Goal: Task Accomplishment & Management: Use online tool/utility

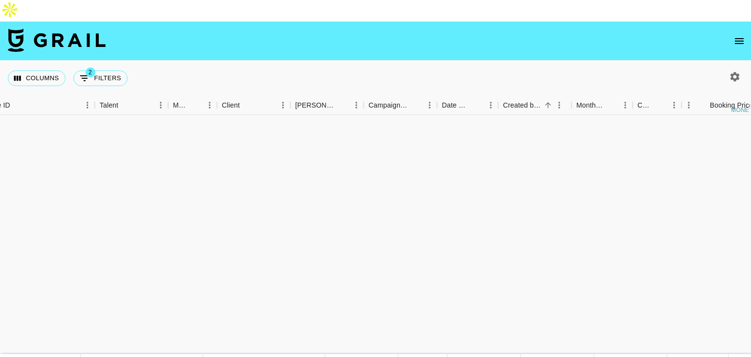
scroll to position [1526, 230]
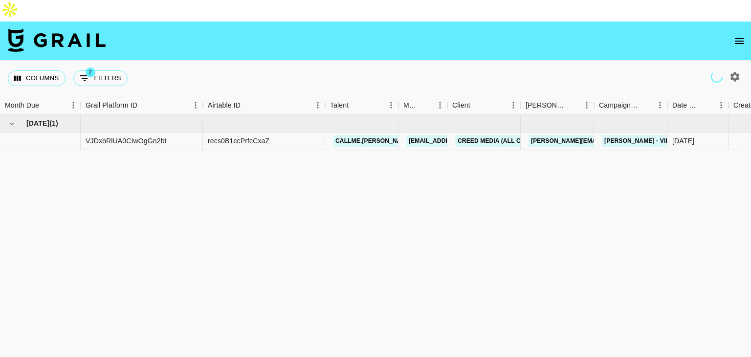
click at [734, 72] on icon "button" at bounding box center [735, 76] width 9 height 9
select select "May '25"
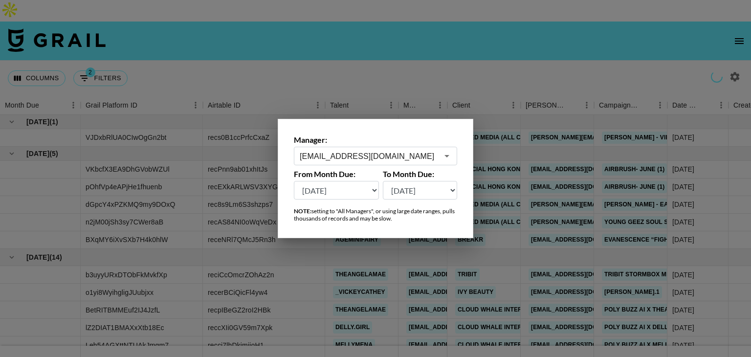
click at [332, 154] on input "dilnasheen.batool@grail-talent.com" at bounding box center [369, 156] width 138 height 11
click at [332, 154] on input "ALYXC" at bounding box center [369, 156] width 138 height 11
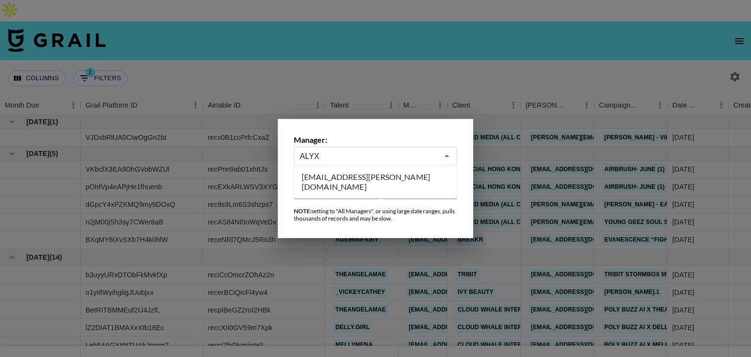
click at [365, 181] on li "alyx.wilson@grail-talent.com" at bounding box center [375, 181] width 163 height 25
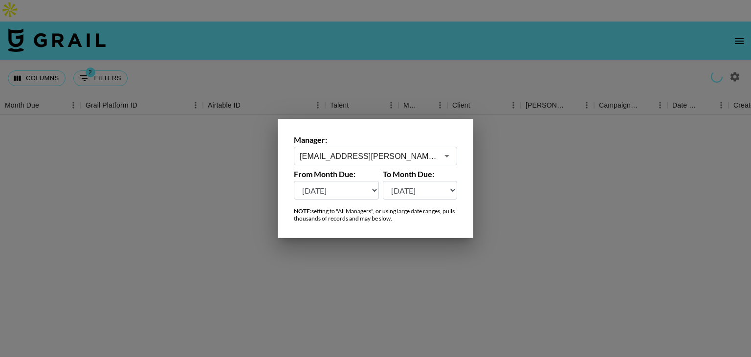
type input "alyx.wilson@grail-talent.com"
click at [378, 63] on div at bounding box center [375, 178] width 751 height 357
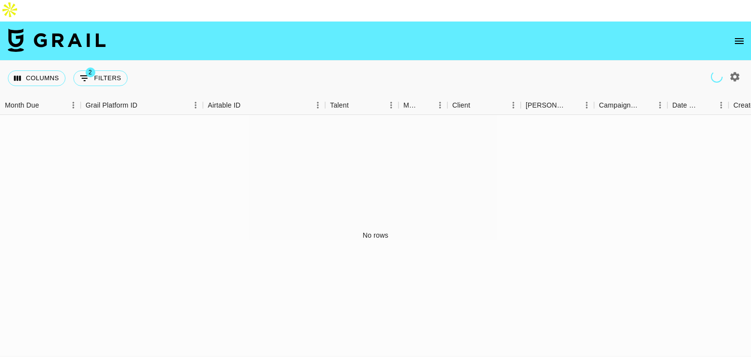
click at [378, 63] on div "Columns 2 Filters + Booking" at bounding box center [375, 78] width 751 height 35
click at [741, 68] on button "button" at bounding box center [735, 76] width 17 height 17
select select "May '25"
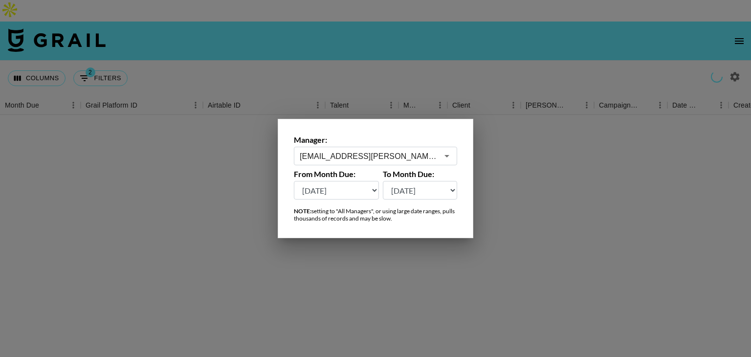
click at [381, 160] on input "alyx.wilson@grail-talent.com" at bounding box center [369, 156] width 138 height 11
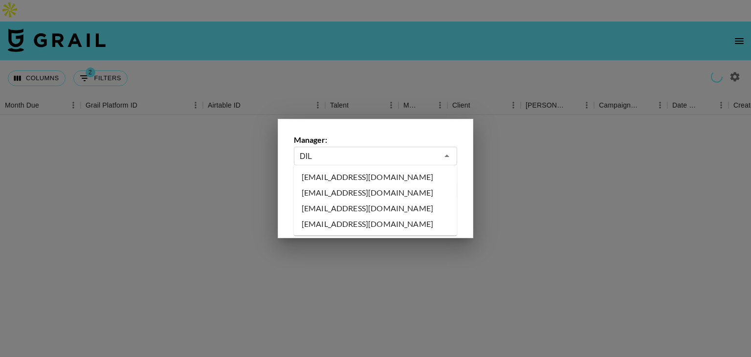
click at [362, 190] on li "dilnasheen.batool@grail-talent.com" at bounding box center [375, 193] width 163 height 16
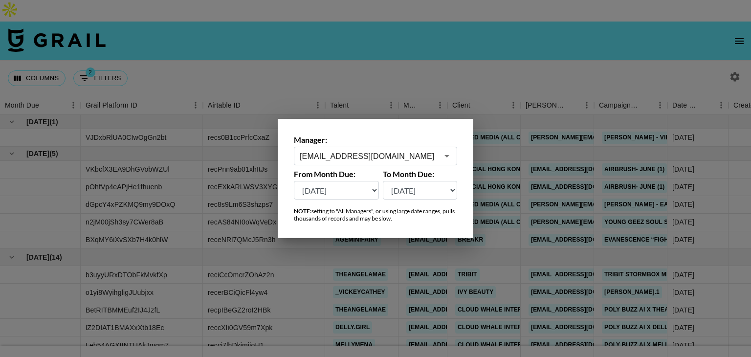
type input "dilnasheen.batool@grail-talent.com"
click at [522, 68] on div at bounding box center [375, 178] width 751 height 357
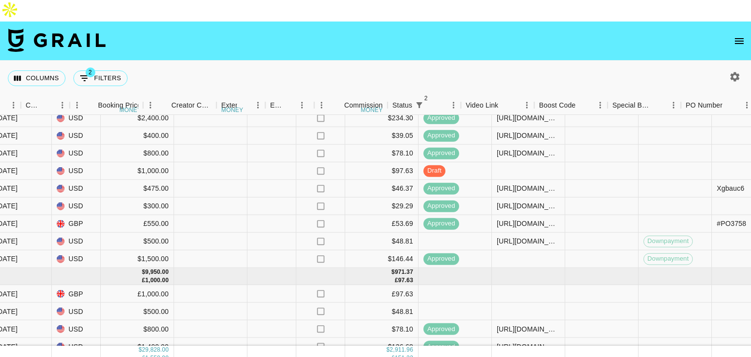
scroll to position [245, 843]
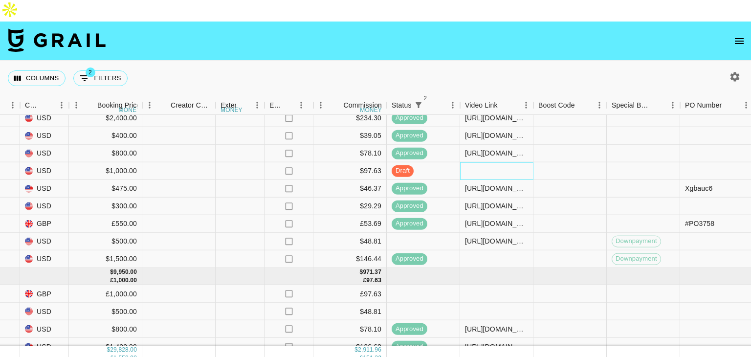
click at [498, 162] on div at bounding box center [496, 171] width 73 height 18
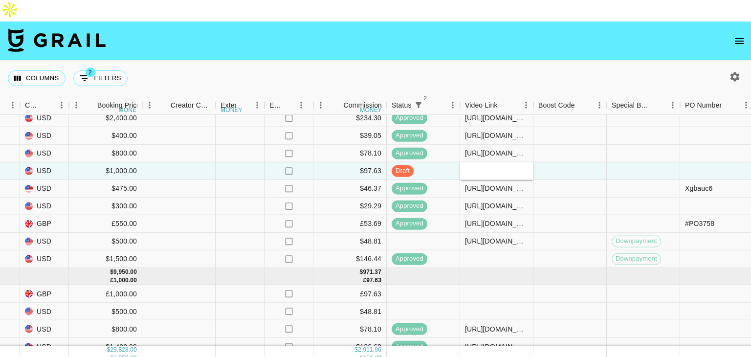
click at [498, 162] on div at bounding box center [496, 171] width 73 height 18
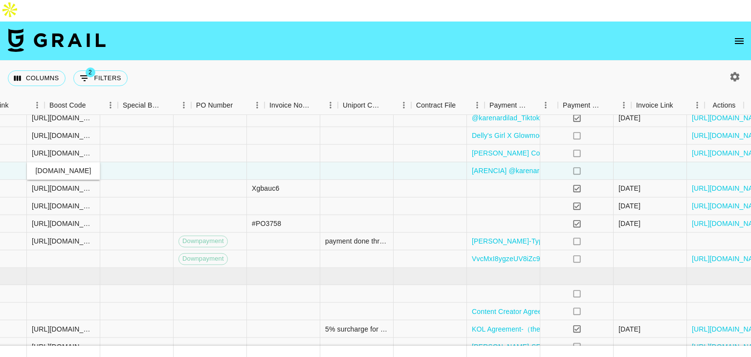
scroll to position [245, 1332]
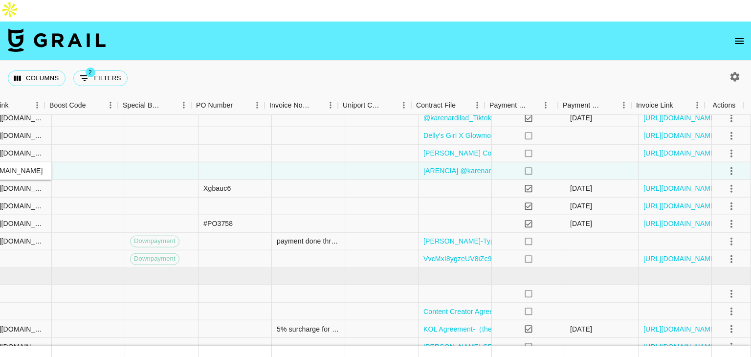
type input "https://www.tiktok.com/@karenardilad/video/7541124067735227678?_r=1&_t=ZP-8z4S1…"
click at [726, 165] on icon "select merge strategy" at bounding box center [732, 171] width 12 height 12
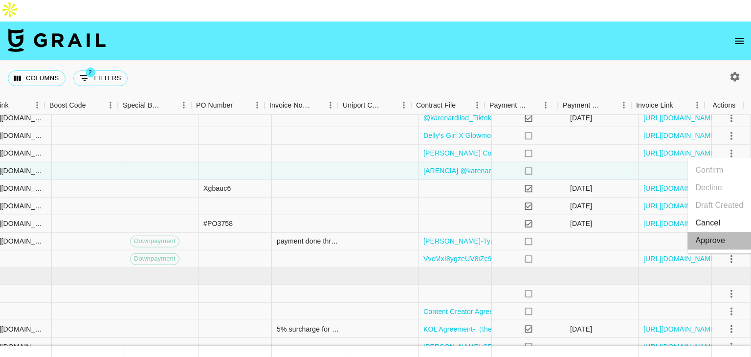
click at [718, 237] on div "Approve" at bounding box center [711, 241] width 30 height 12
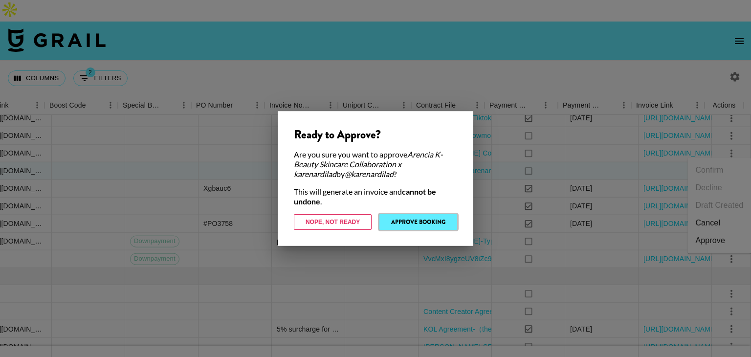
click at [408, 216] on button "Approve Booking" at bounding box center [419, 222] width 78 height 16
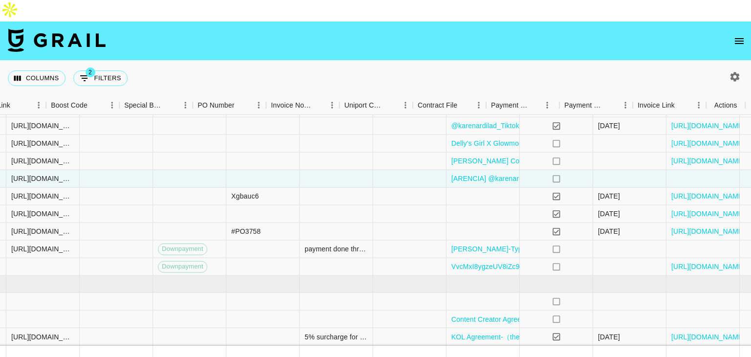
scroll to position [237, 1332]
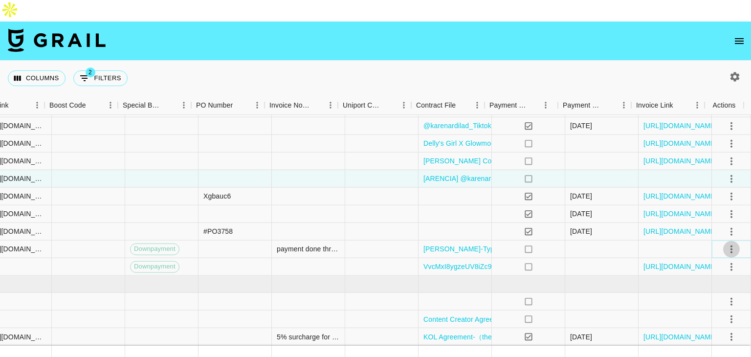
click at [726, 243] on icon "select merge strategy" at bounding box center [732, 249] width 12 height 12
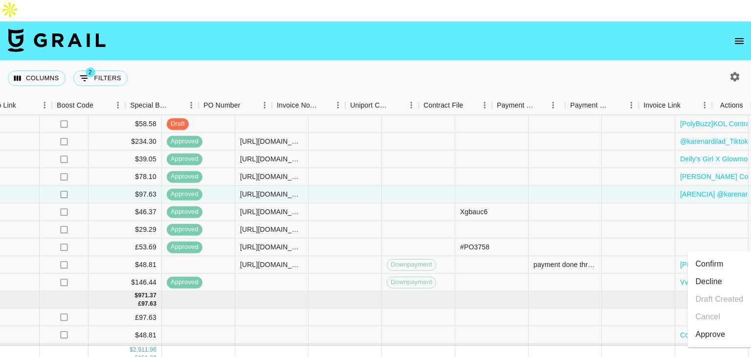
scroll to position [221, 1332]
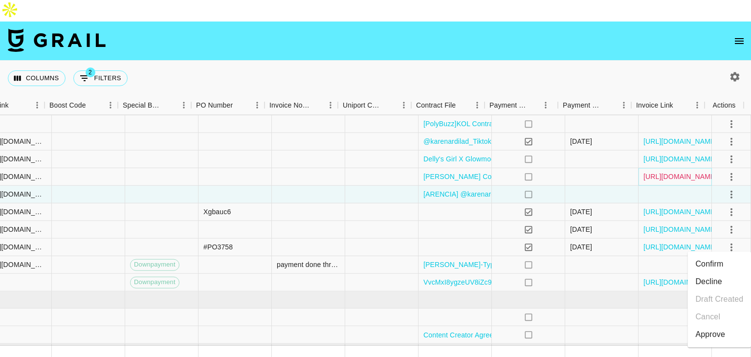
click at [686, 172] on link "https://in.xero.com/b6fw2XgYxMPMpxUjine8wxP6kSkDX269P2hFS6FL" at bounding box center [681, 177] width 74 height 10
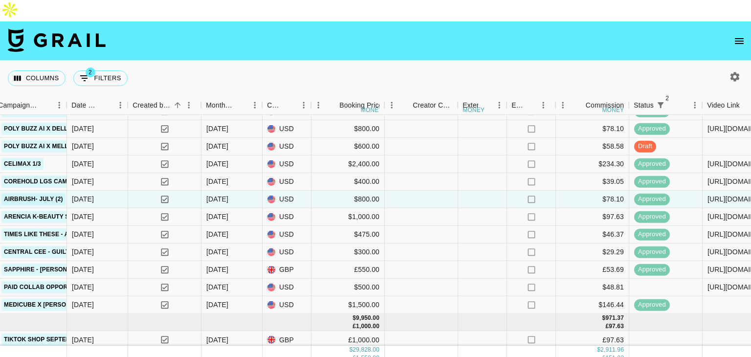
scroll to position [199, 600]
click at [435, 156] on div at bounding box center [422, 165] width 73 height 18
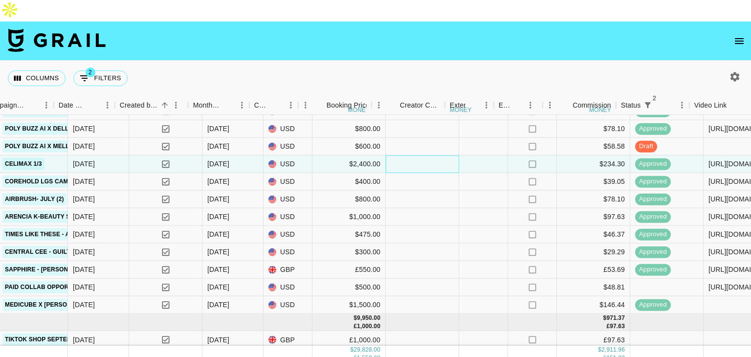
scroll to position [158, 613]
